Goal: Navigation & Orientation: Go to known website

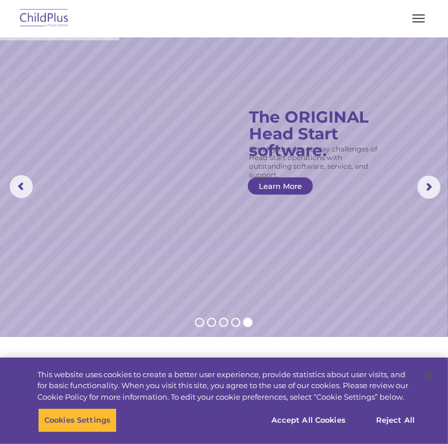
select select "MEDIUM"
click at [417, 19] on button "button" at bounding box center [419, 18] width 24 height 18
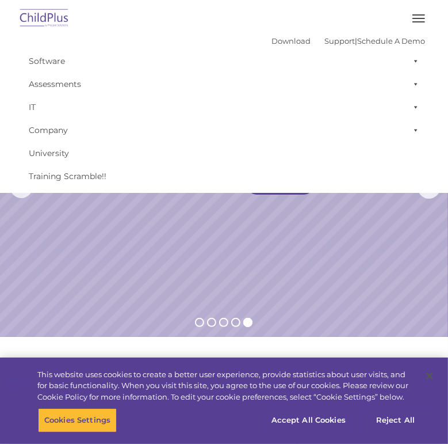
click at [43, 17] on img at bounding box center [44, 18] width 54 height 27
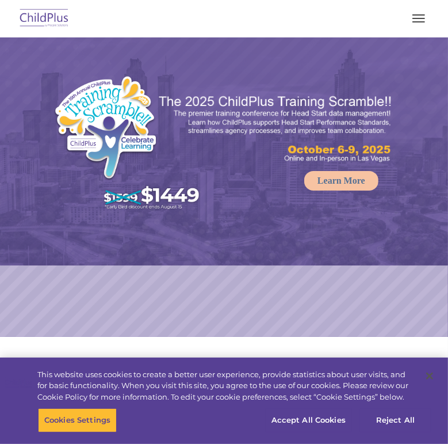
select select "MEDIUM"
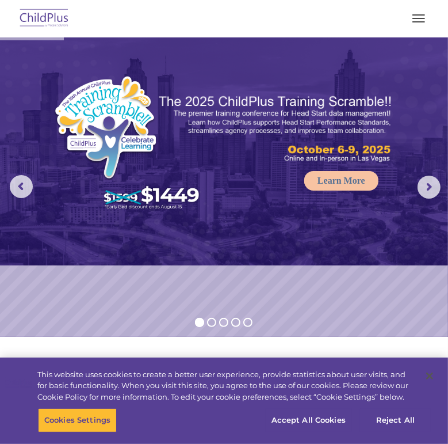
click at [420, 20] on button "button" at bounding box center [419, 18] width 24 height 18
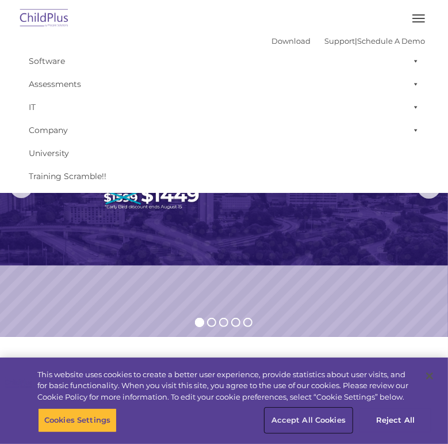
click at [327, 423] on button "Accept All Cookies" at bounding box center [308, 420] width 87 height 24
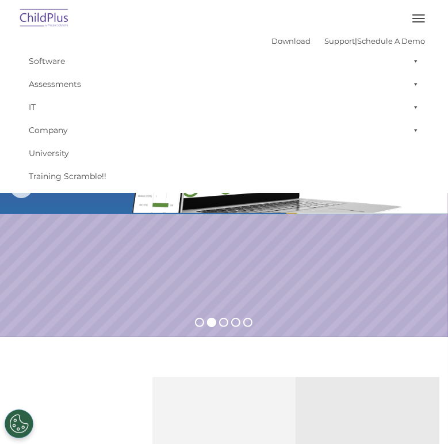
click at [421, 18] on span "button" at bounding box center [419, 18] width 13 height 1
